Goal: Task Accomplishment & Management: Manage account settings

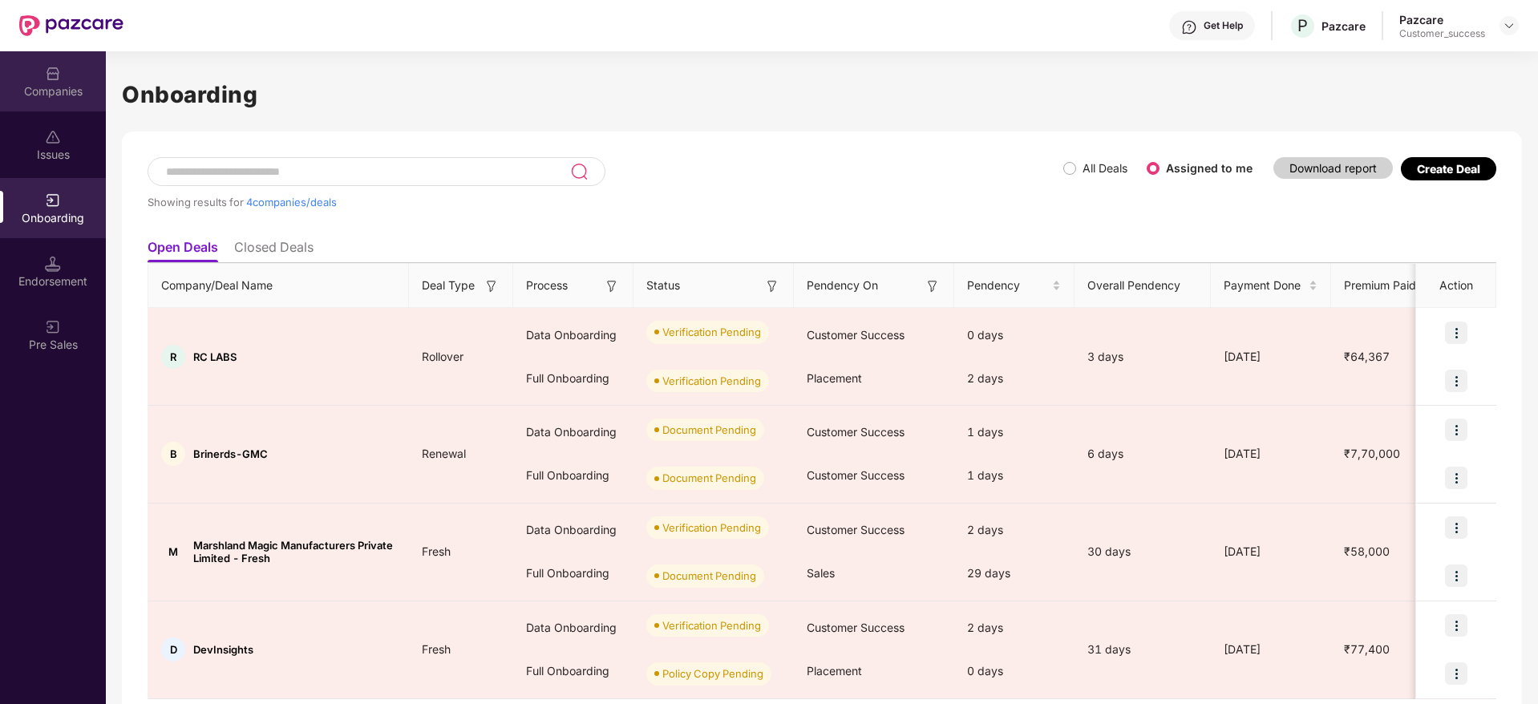
scroll to position [55, 0]
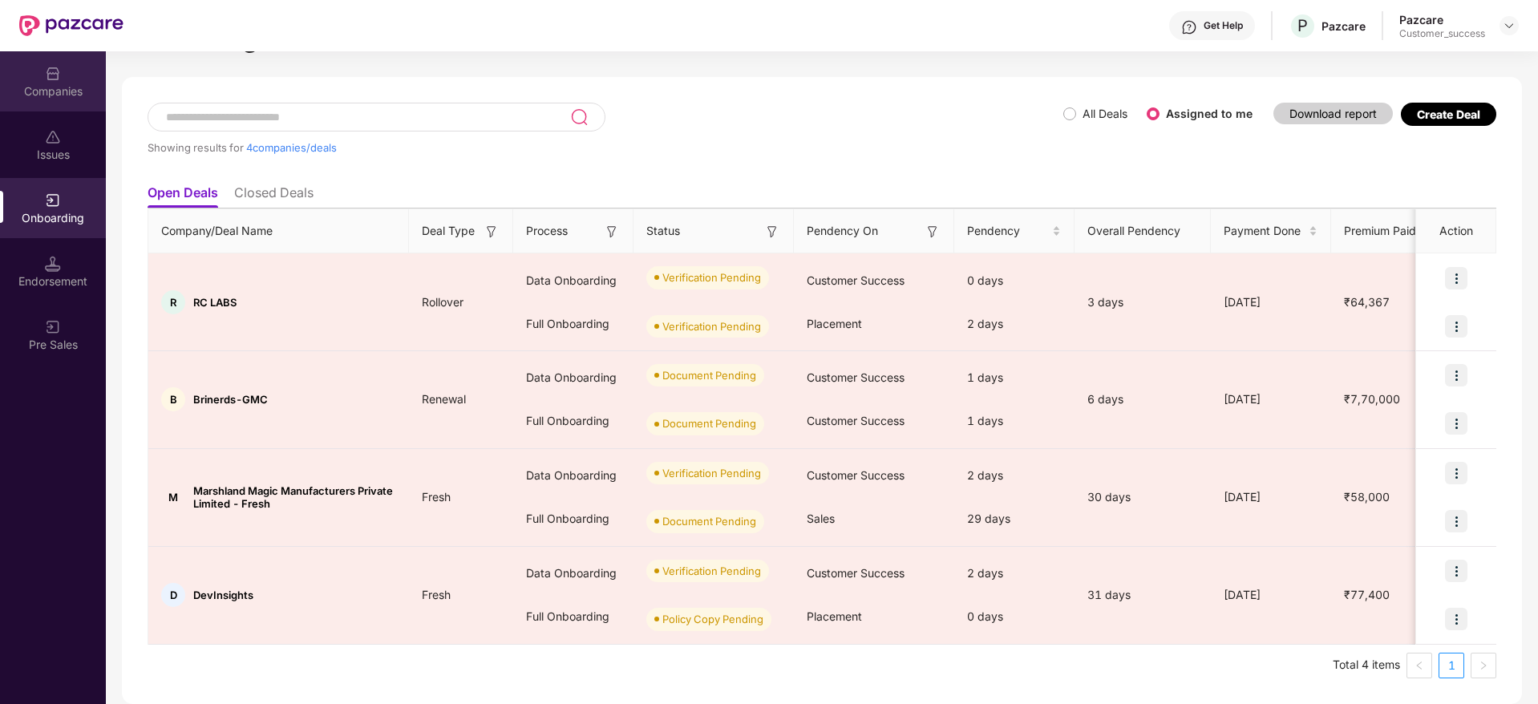
click at [61, 77] on div "Companies" at bounding box center [53, 81] width 106 height 60
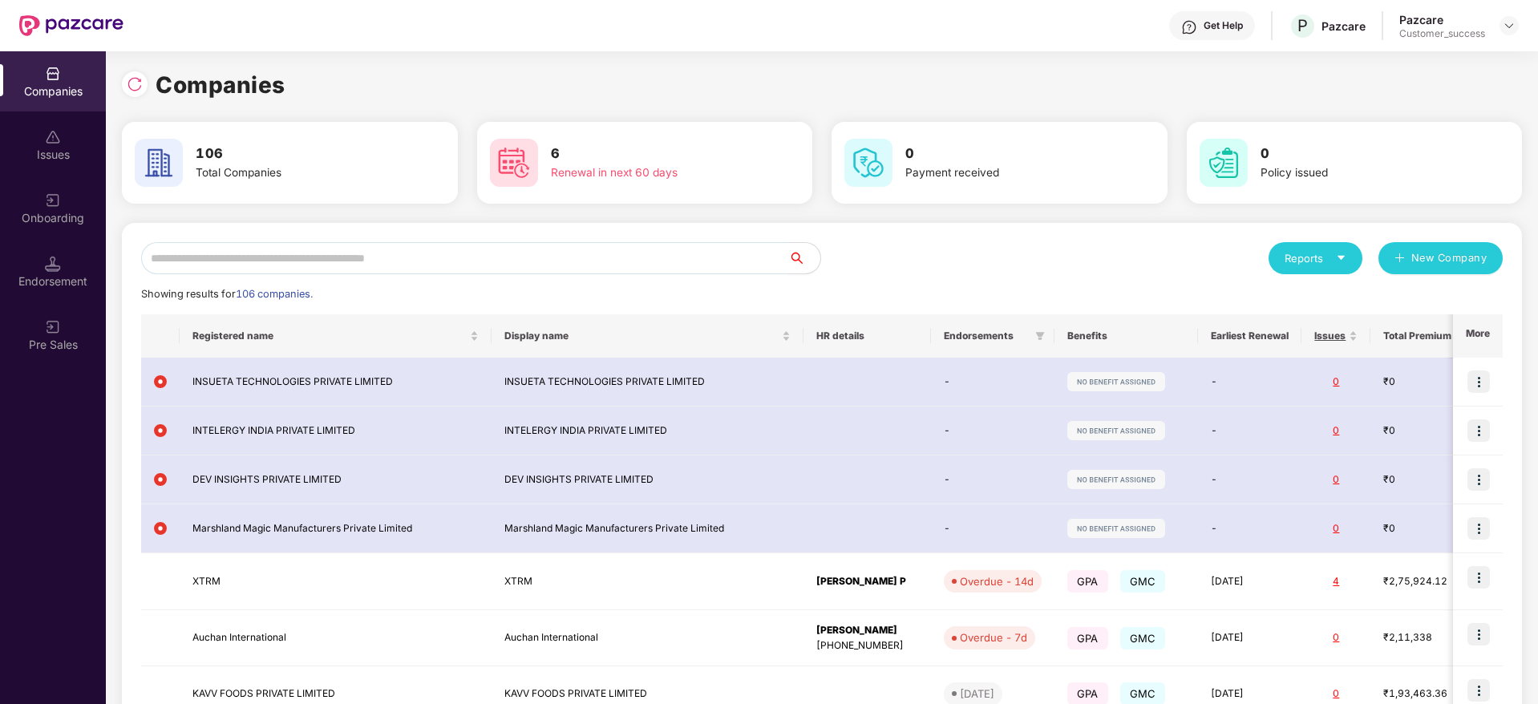
click at [319, 258] on input "text" at bounding box center [464, 258] width 647 height 32
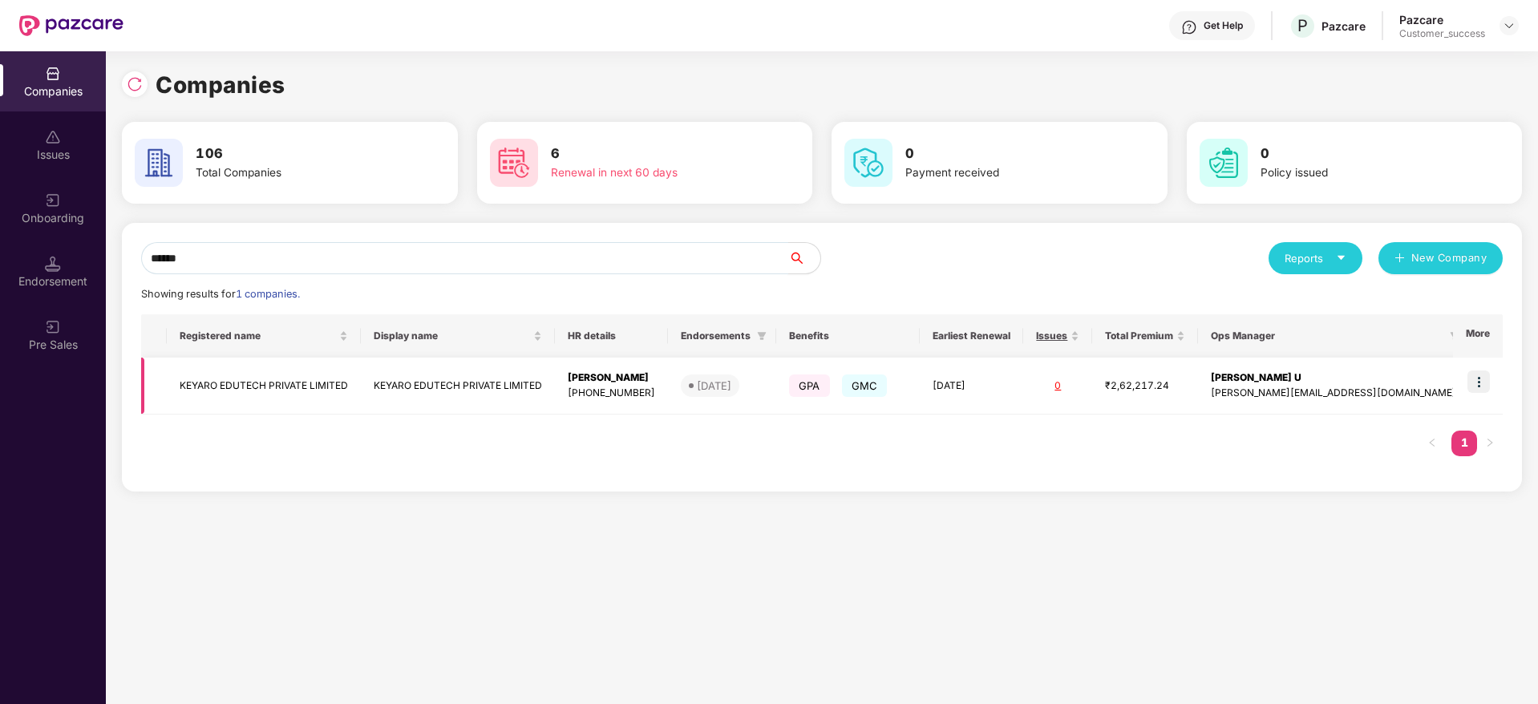
type input "******"
click at [1478, 399] on td at bounding box center [1478, 386] width 50 height 57
click at [1469, 373] on img at bounding box center [1478, 381] width 22 height 22
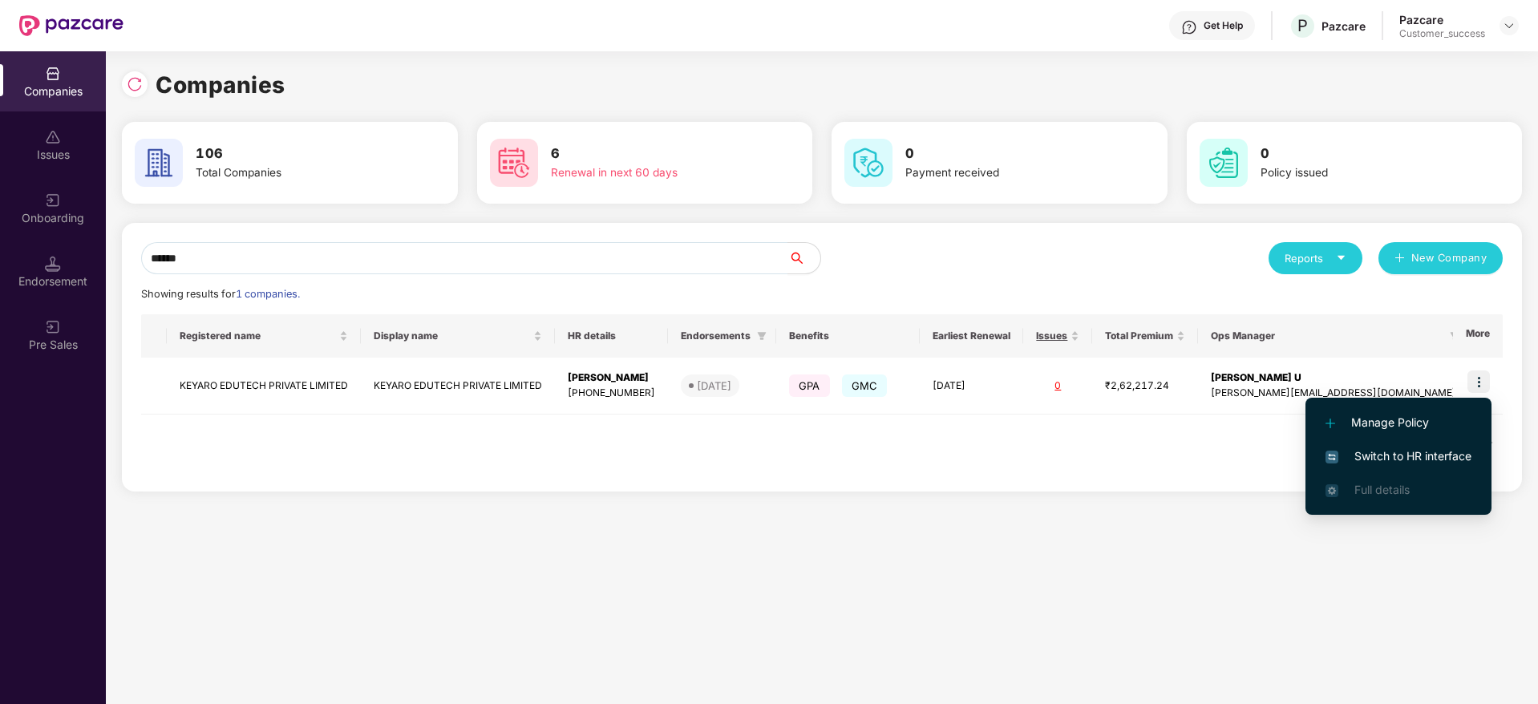
click at [1461, 453] on span "Switch to HR interface" at bounding box center [1398, 456] width 146 height 18
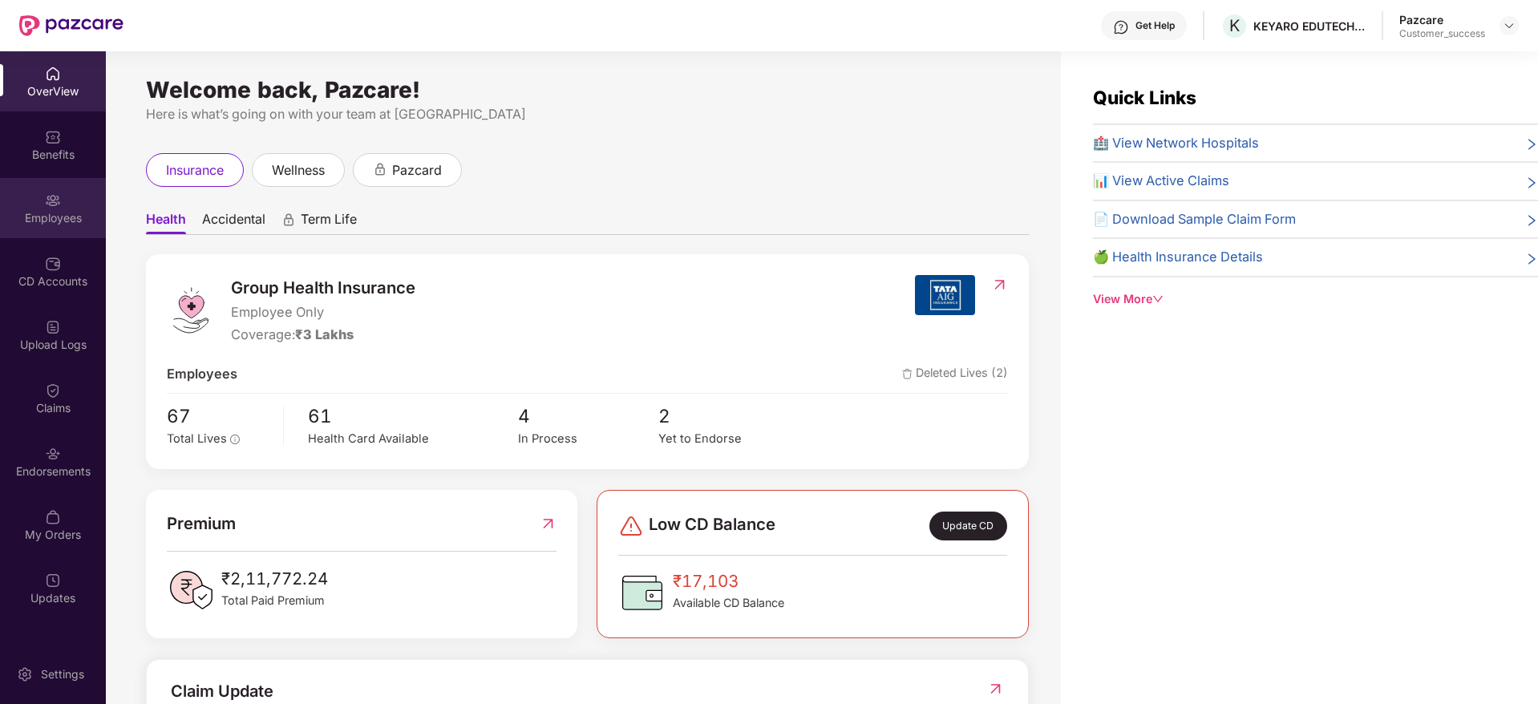
click at [59, 226] on div "Employees" at bounding box center [53, 208] width 106 height 60
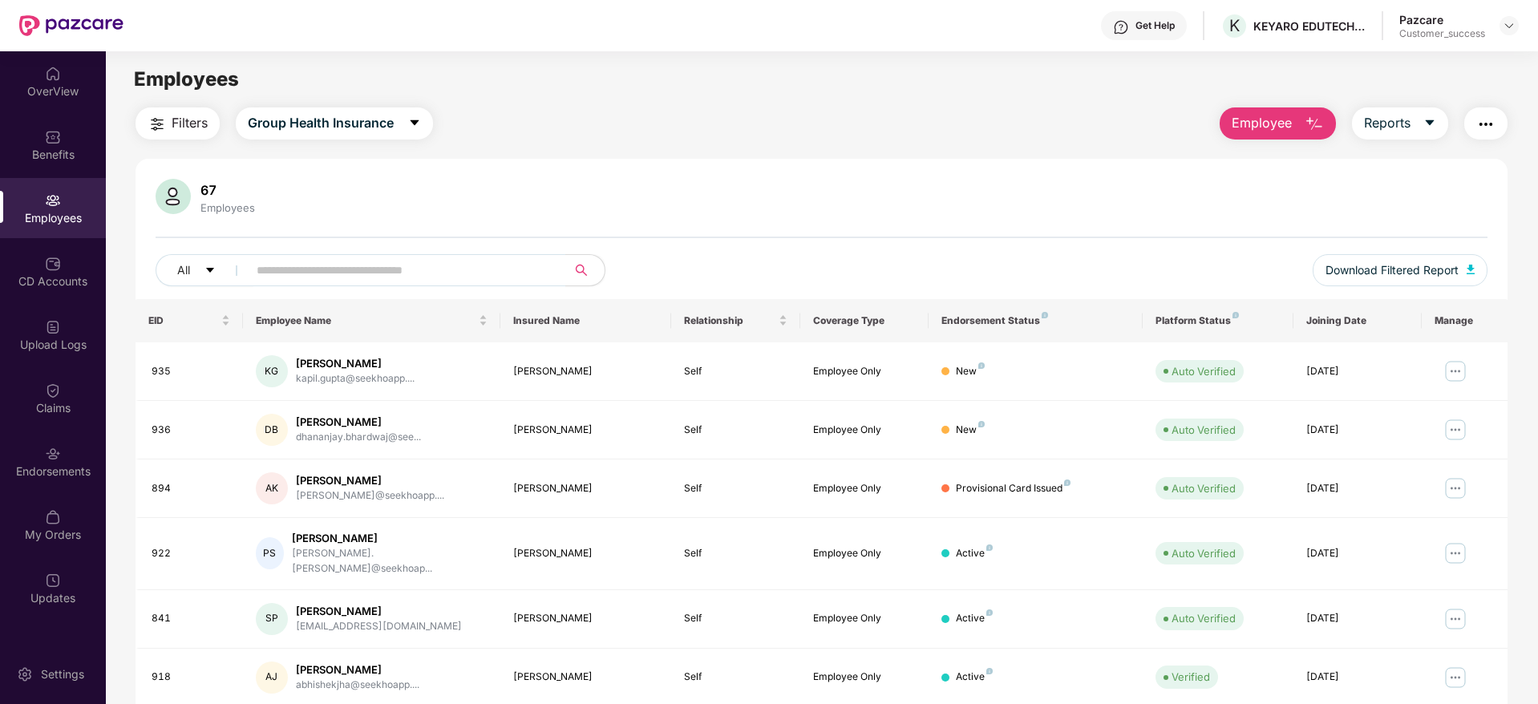
click at [1481, 123] on img "button" at bounding box center [1485, 124] width 19 height 19
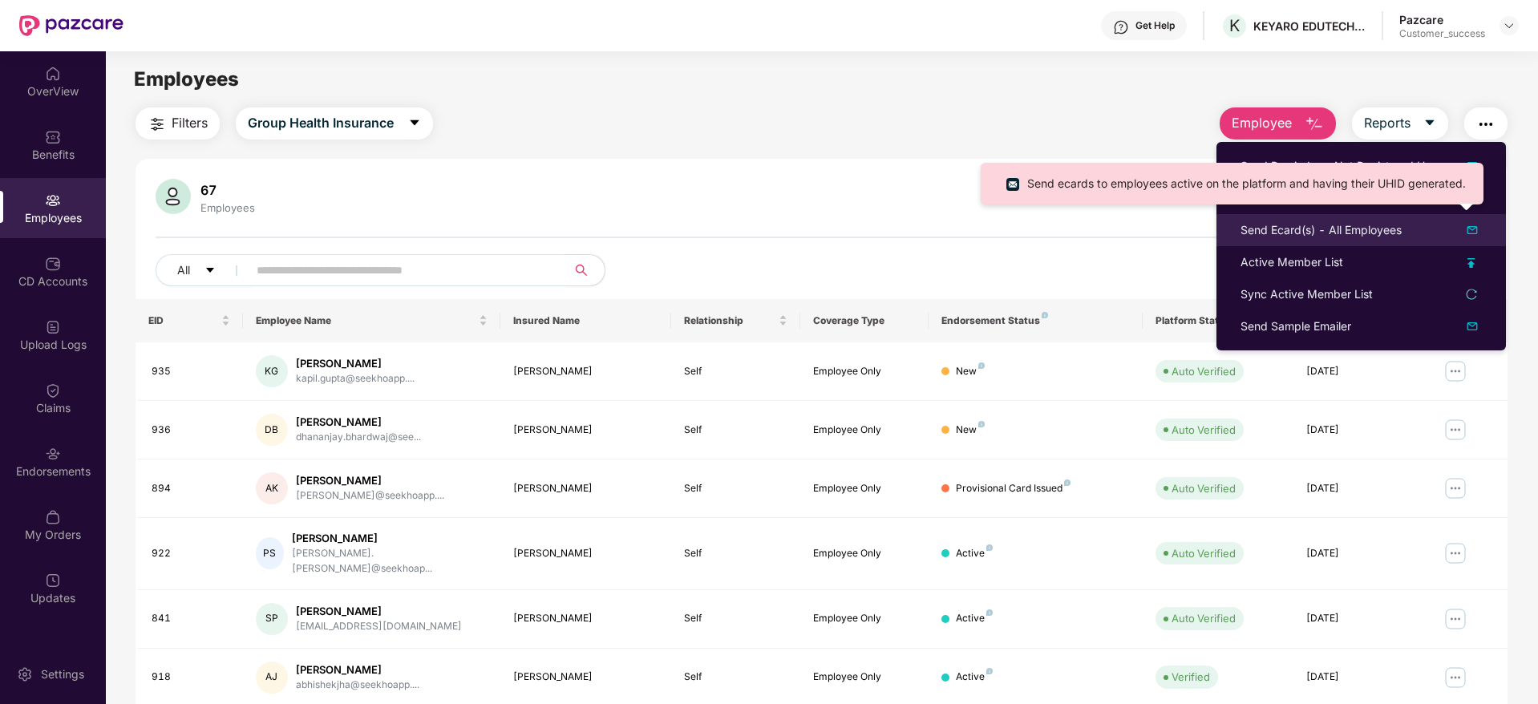
click at [1362, 236] on div "Send Ecard(s) - All Employees" at bounding box center [1320, 230] width 161 height 18
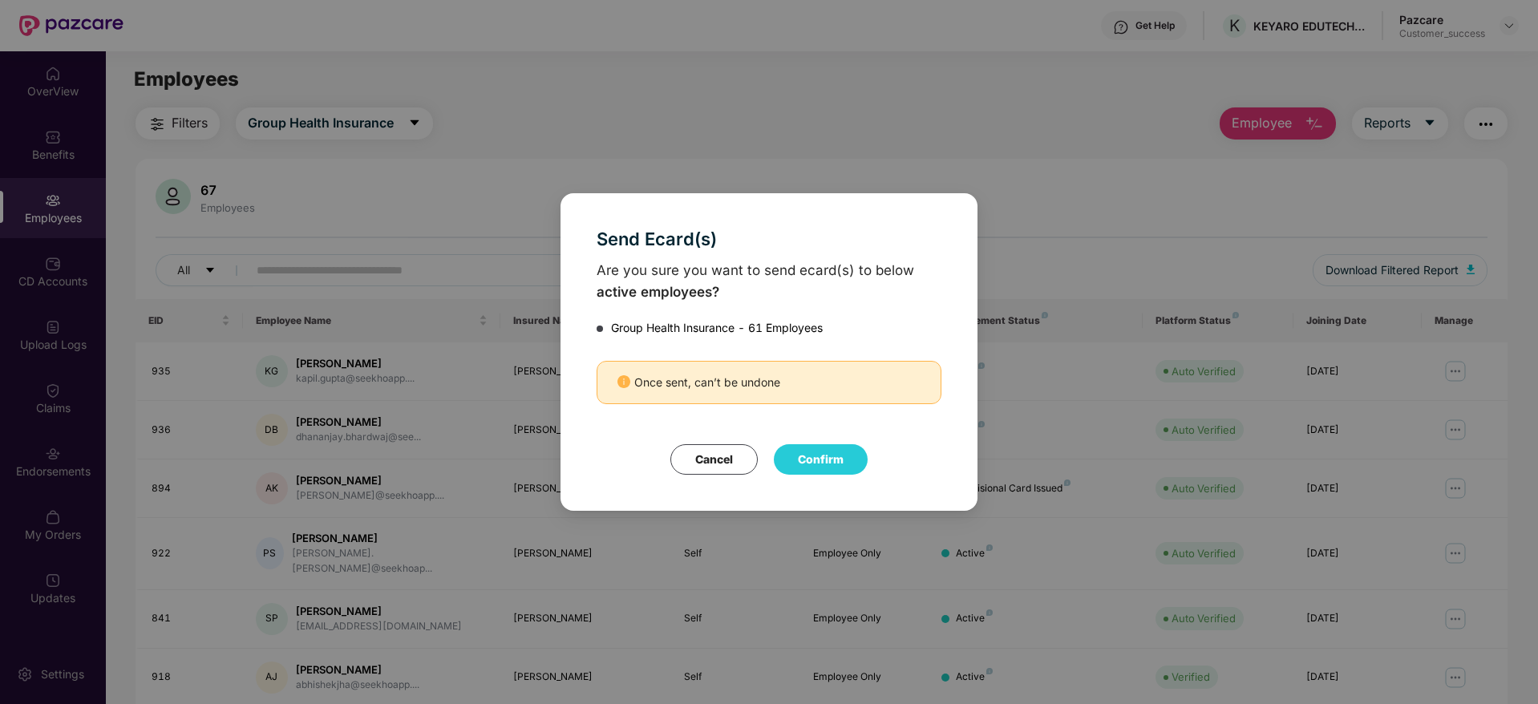
click at [805, 458] on button "Confirm" at bounding box center [821, 459] width 94 height 30
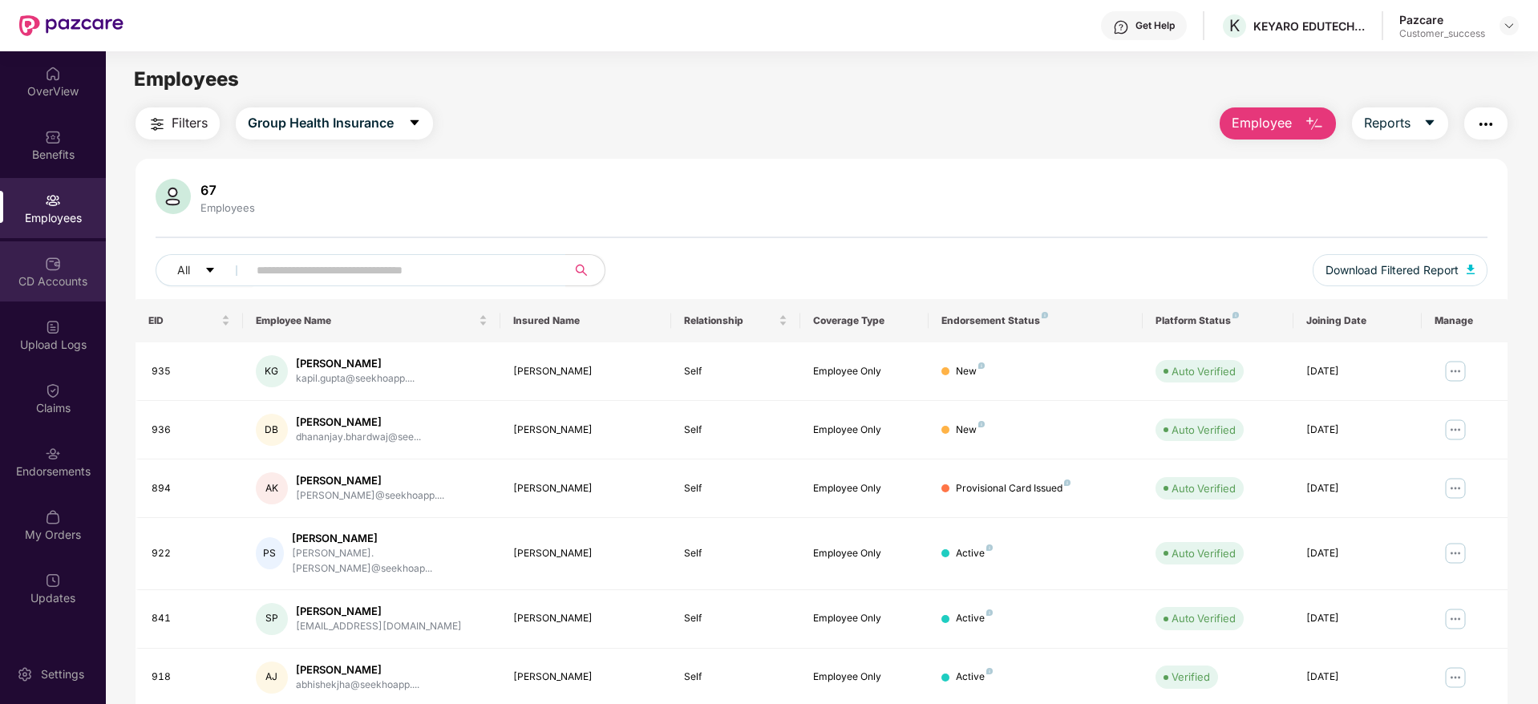
click at [79, 276] on div "CD Accounts" at bounding box center [53, 281] width 106 height 16
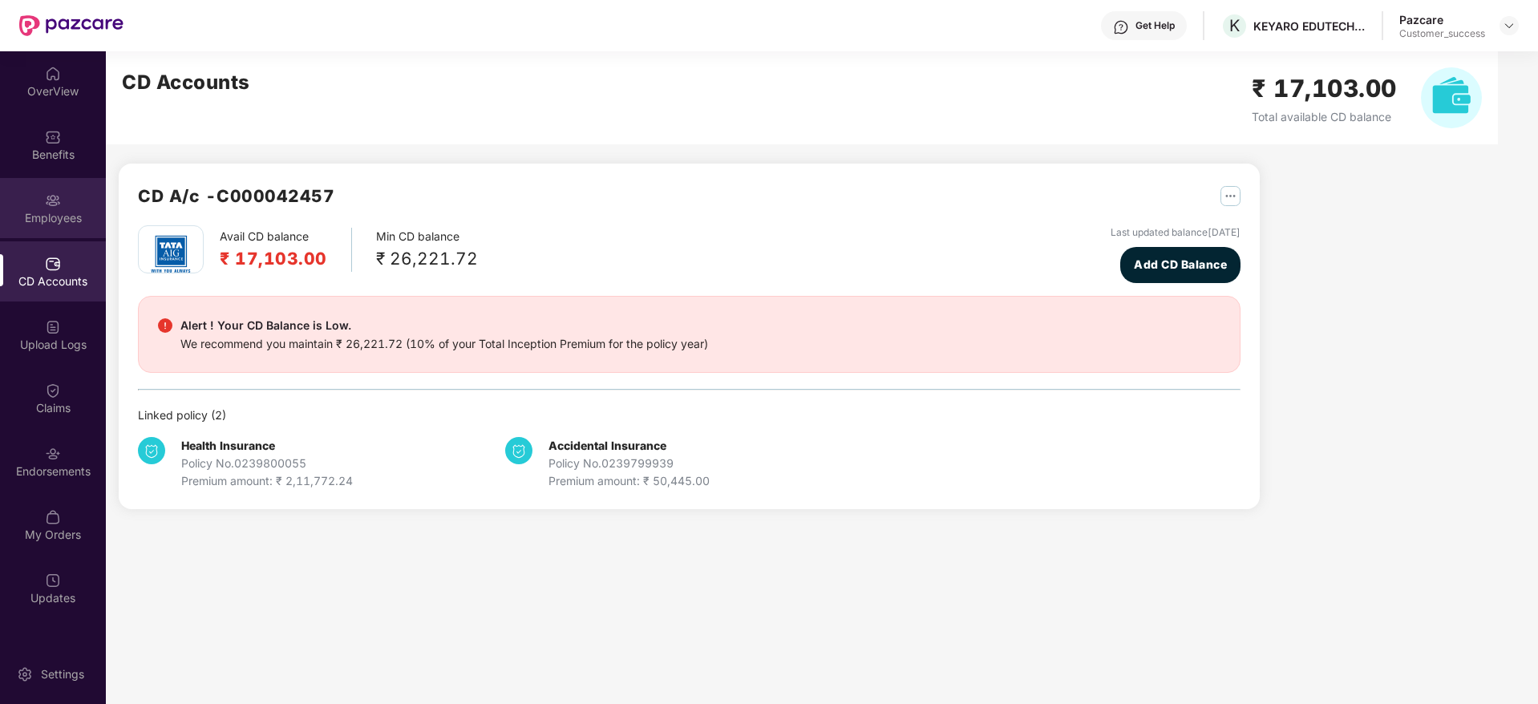
click at [51, 191] on div at bounding box center [53, 199] width 16 height 16
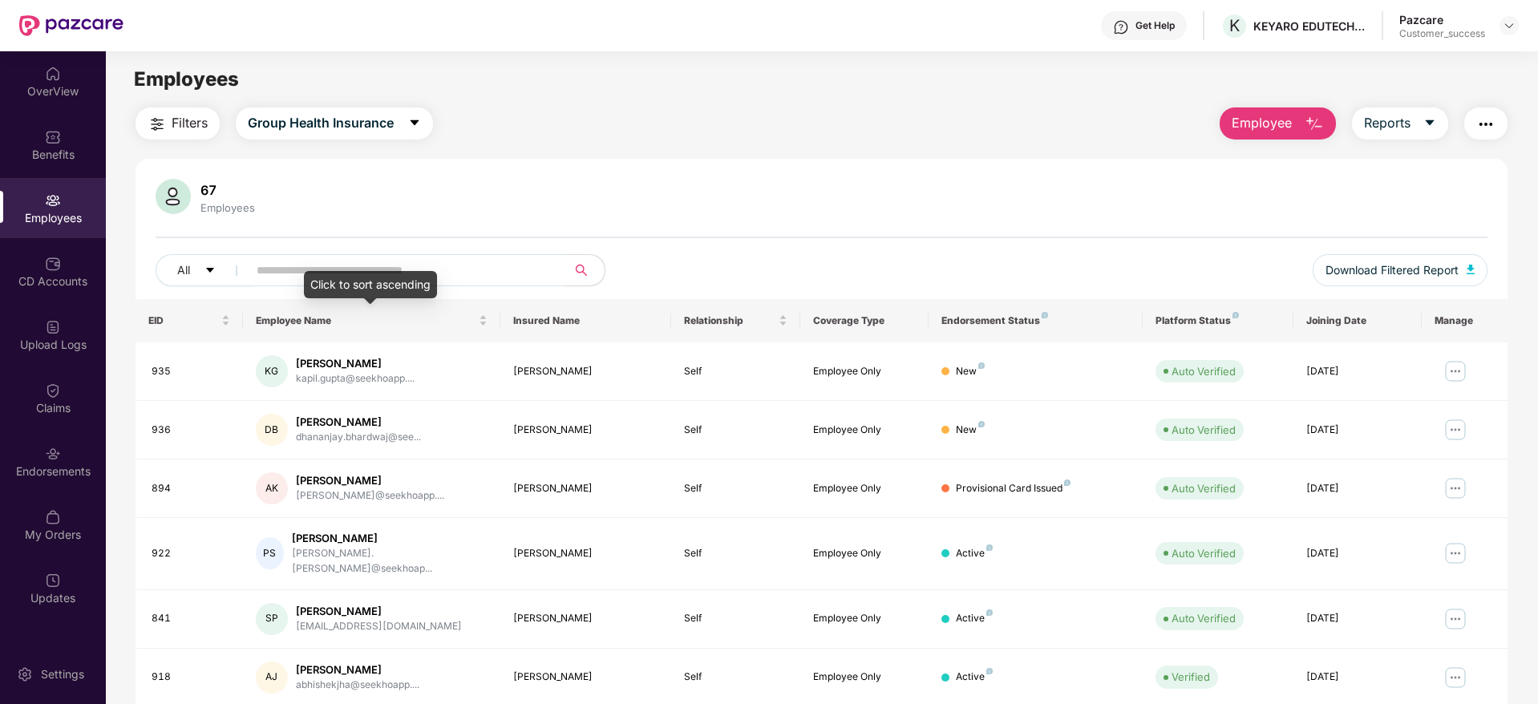
click at [426, 277] on div "Click to sort ascending" at bounding box center [370, 284] width 133 height 27
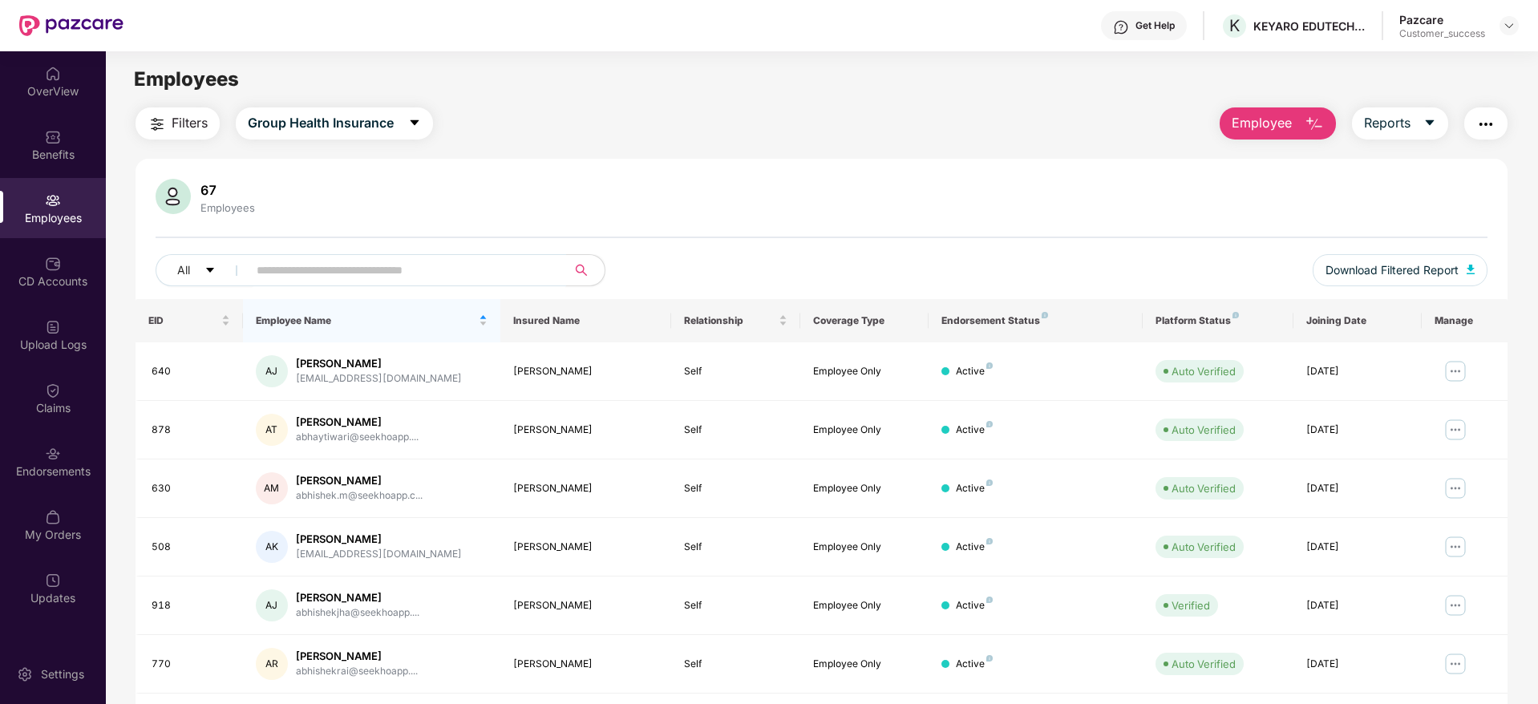
click at [445, 269] on input "text" at bounding box center [401, 270] width 288 height 24
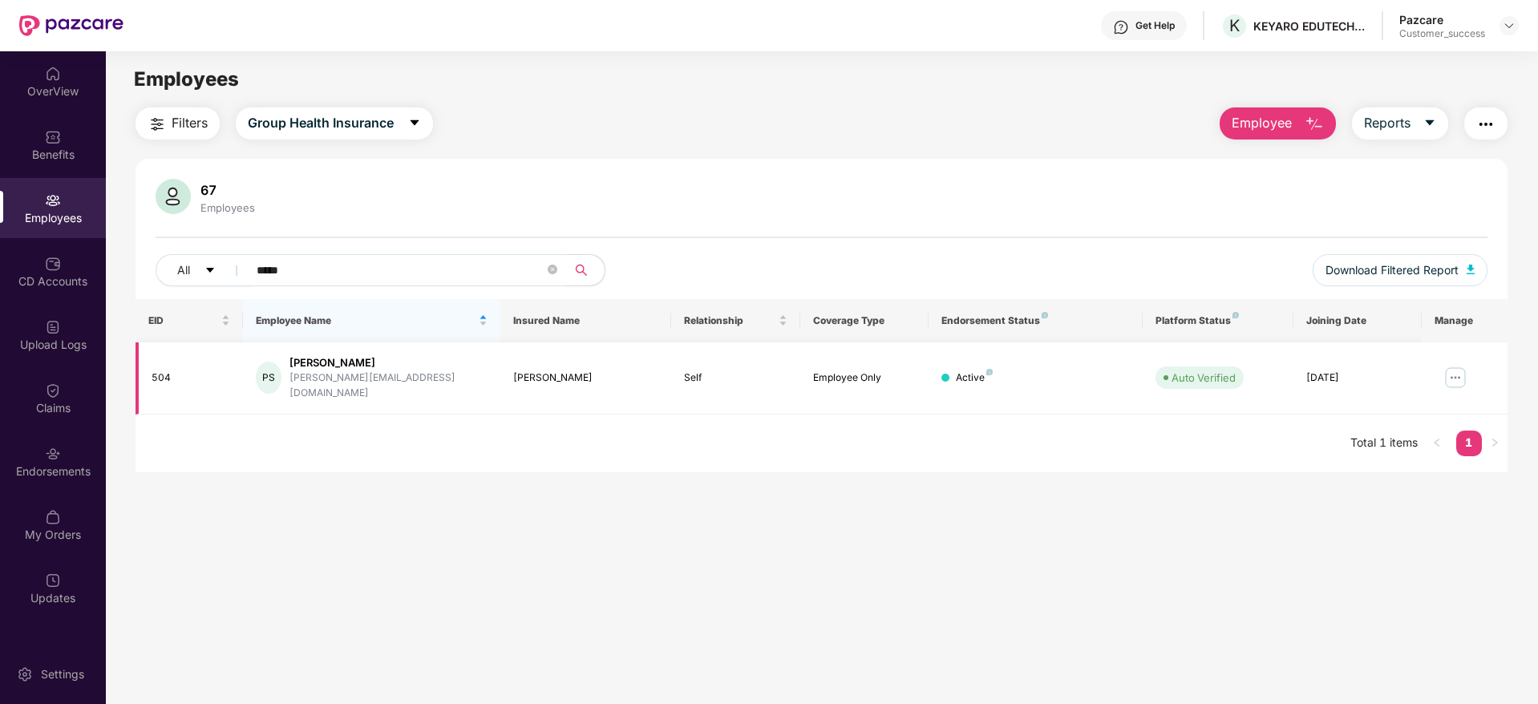
type input "*****"
click at [1457, 372] on img at bounding box center [1455, 378] width 26 height 26
click at [1293, 22] on div "KEYARO EDUTECH PRIVATE LIMITED" at bounding box center [1309, 25] width 112 height 15
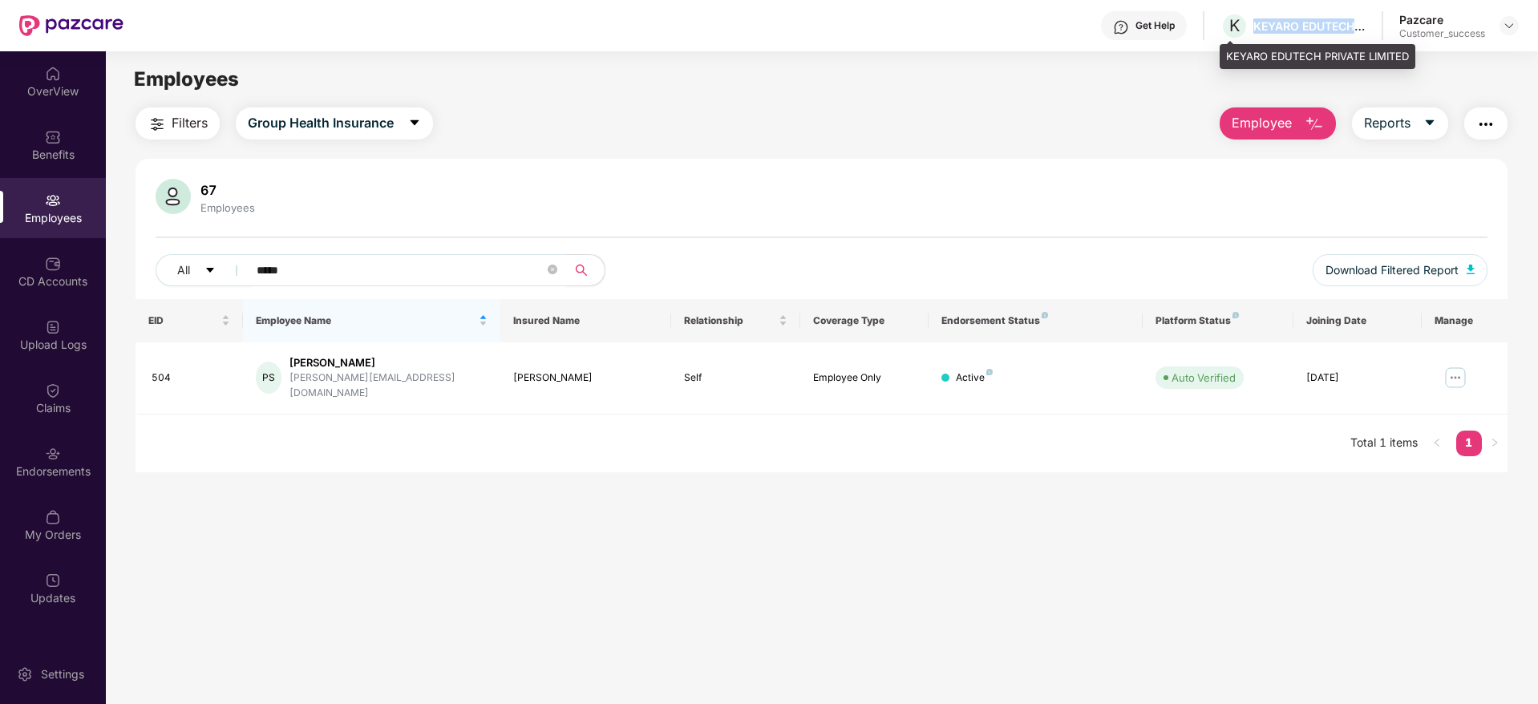
click at [1293, 22] on div "KEYARO EDUTECH PRIVATE LIMITED" at bounding box center [1309, 25] width 112 height 15
copy div "KEYARO EDUTECH PRIVATE LIMITED"
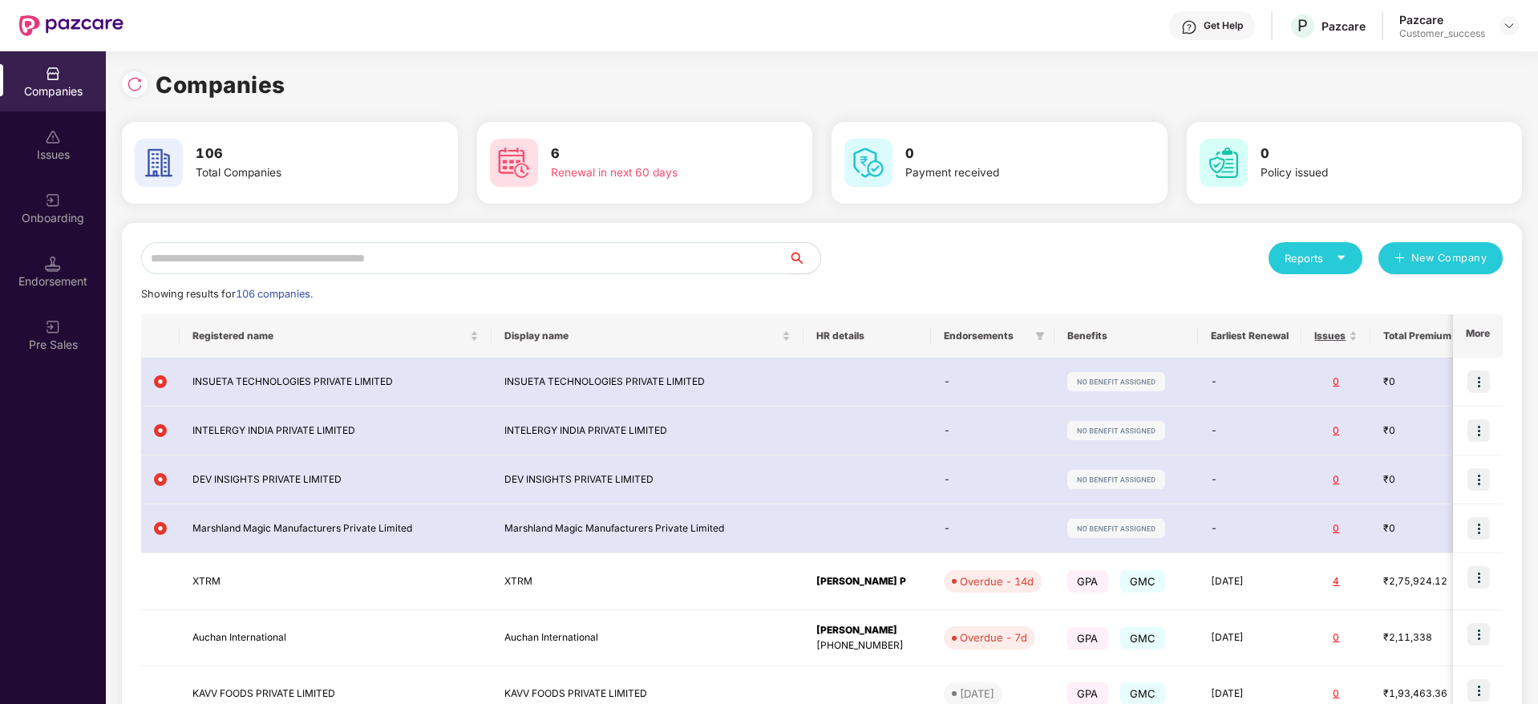
click at [368, 258] on input "text" at bounding box center [464, 258] width 647 height 32
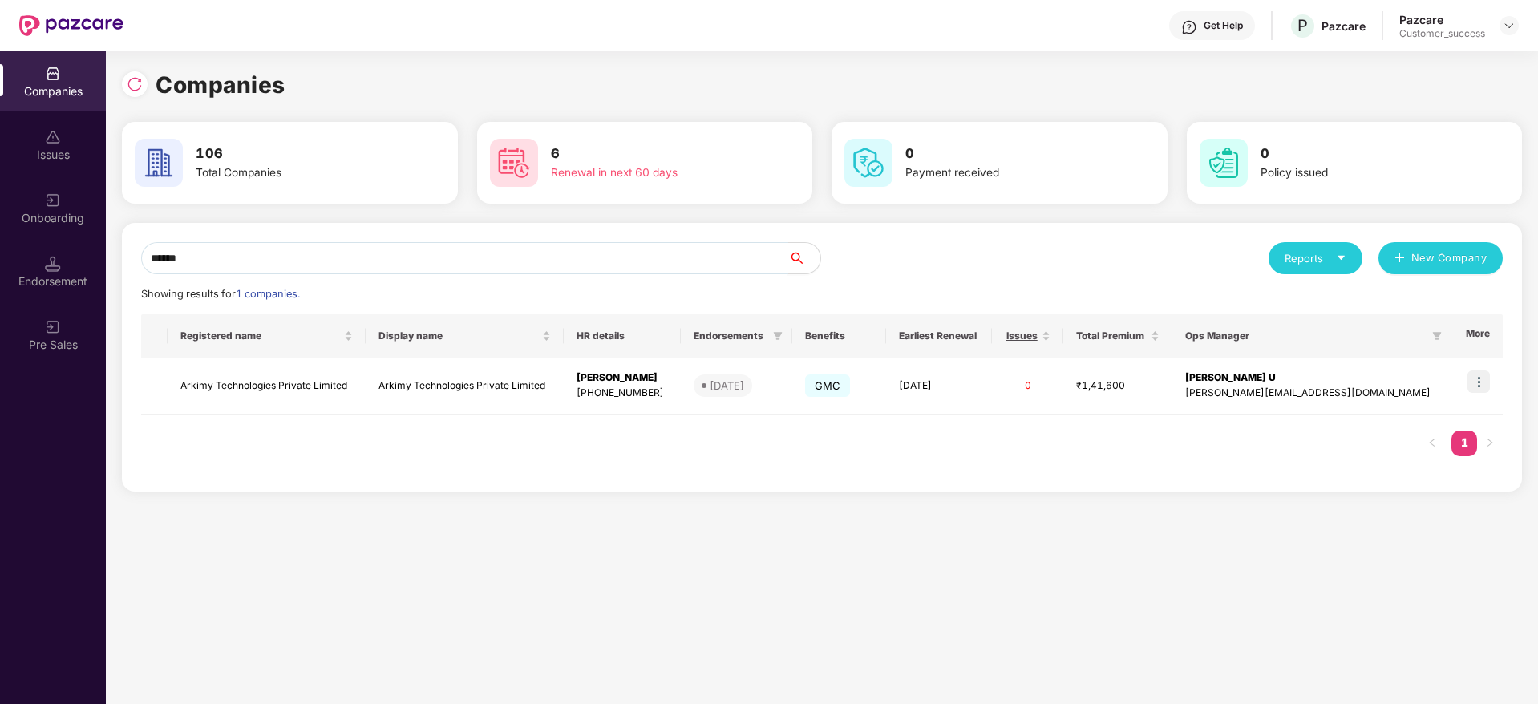
type input "******"
